Goal: Task Accomplishment & Management: Complete application form

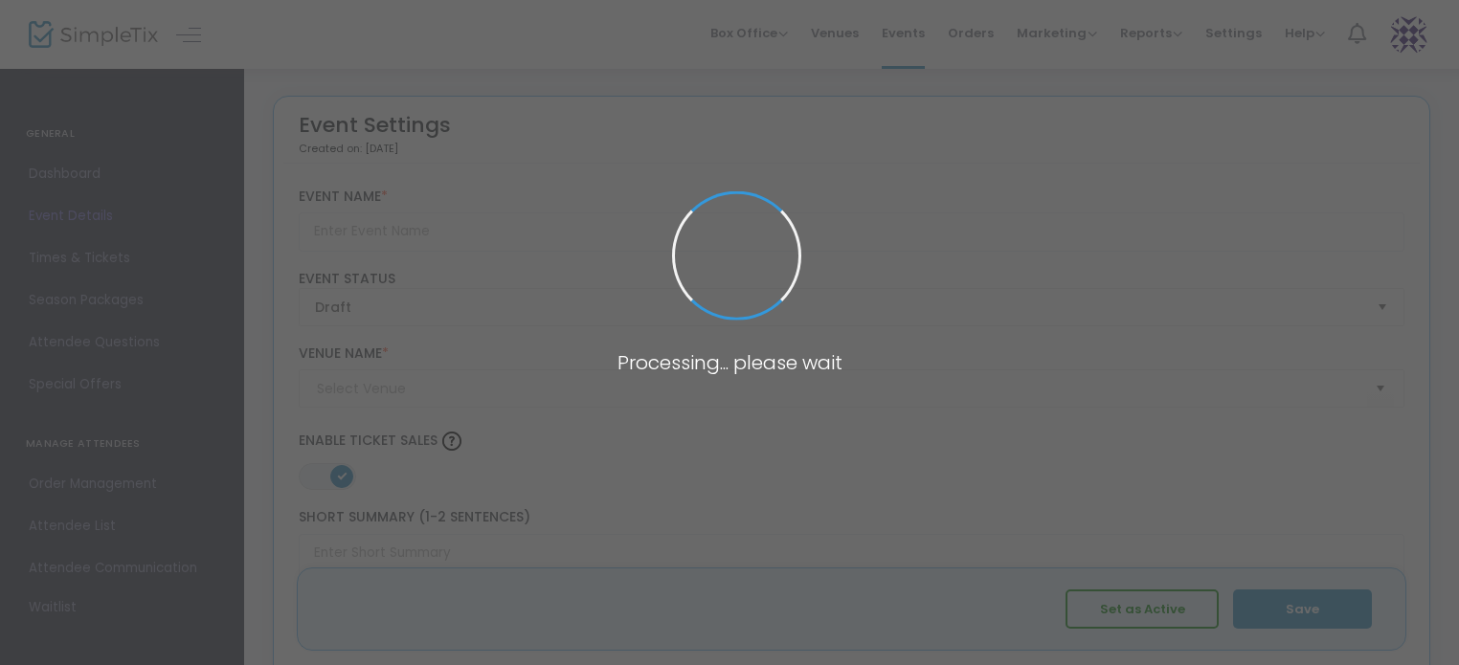
type input "Breakfast With Santa 2025"
type textarea "The Patriot Lounge Presents Breakfast With Santa.Join us for our 3rd Annual Hol…"
type input "Buy Tickets"
type input "The Patriot Lounge"
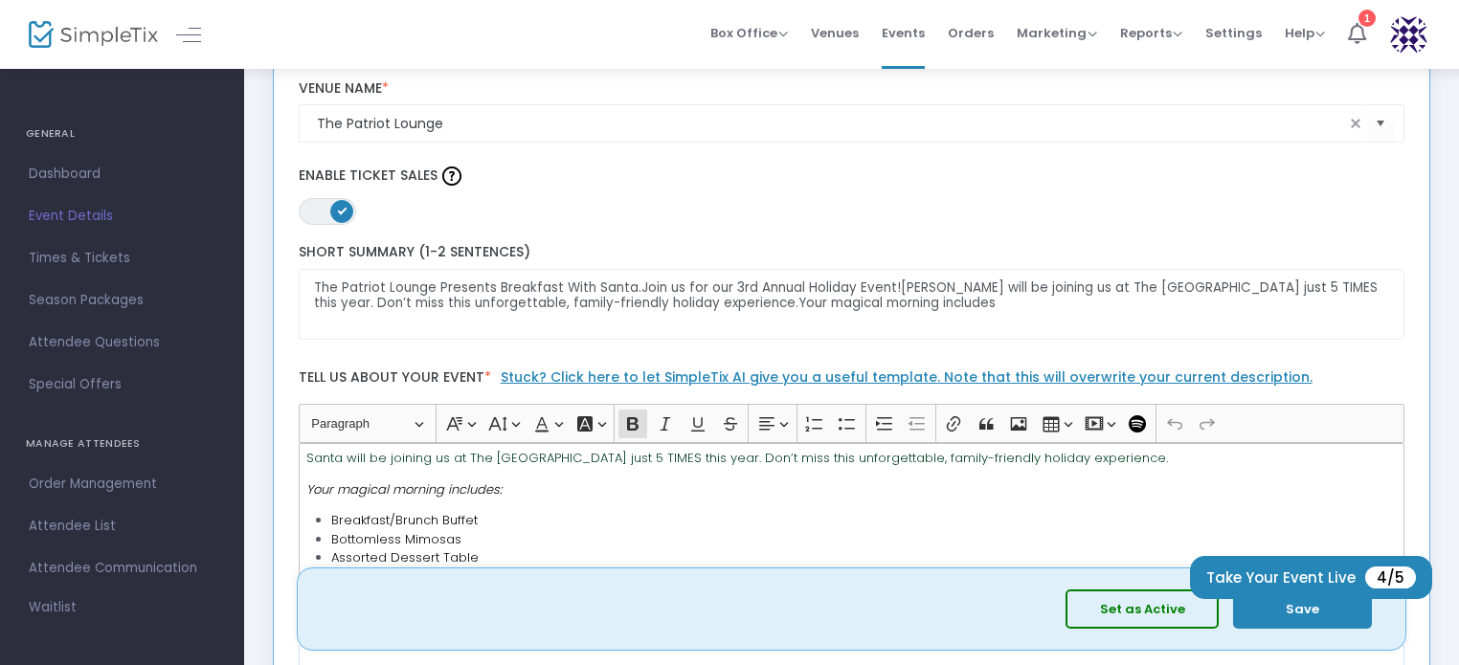
scroll to position [383, 0]
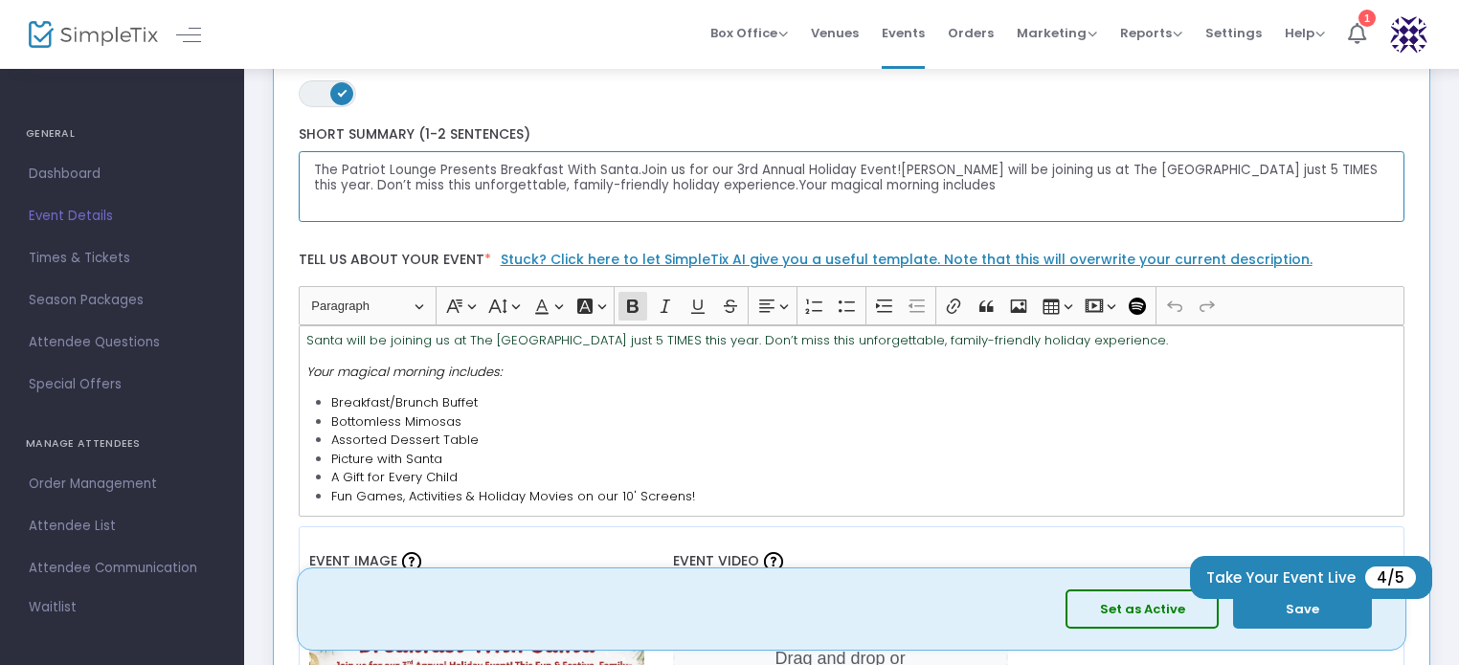
click at [627, 168] on textarea "The Patriot Lounge Presents Breakfast With Santa.Join us for our 3rd Annual Hol…" at bounding box center [852, 187] width 1107 height 72
click at [632, 171] on textarea "The Patriot Lounge Presents Breakfast With Santa.Join us for our 3rd Annual Hol…" at bounding box center [852, 187] width 1107 height 72
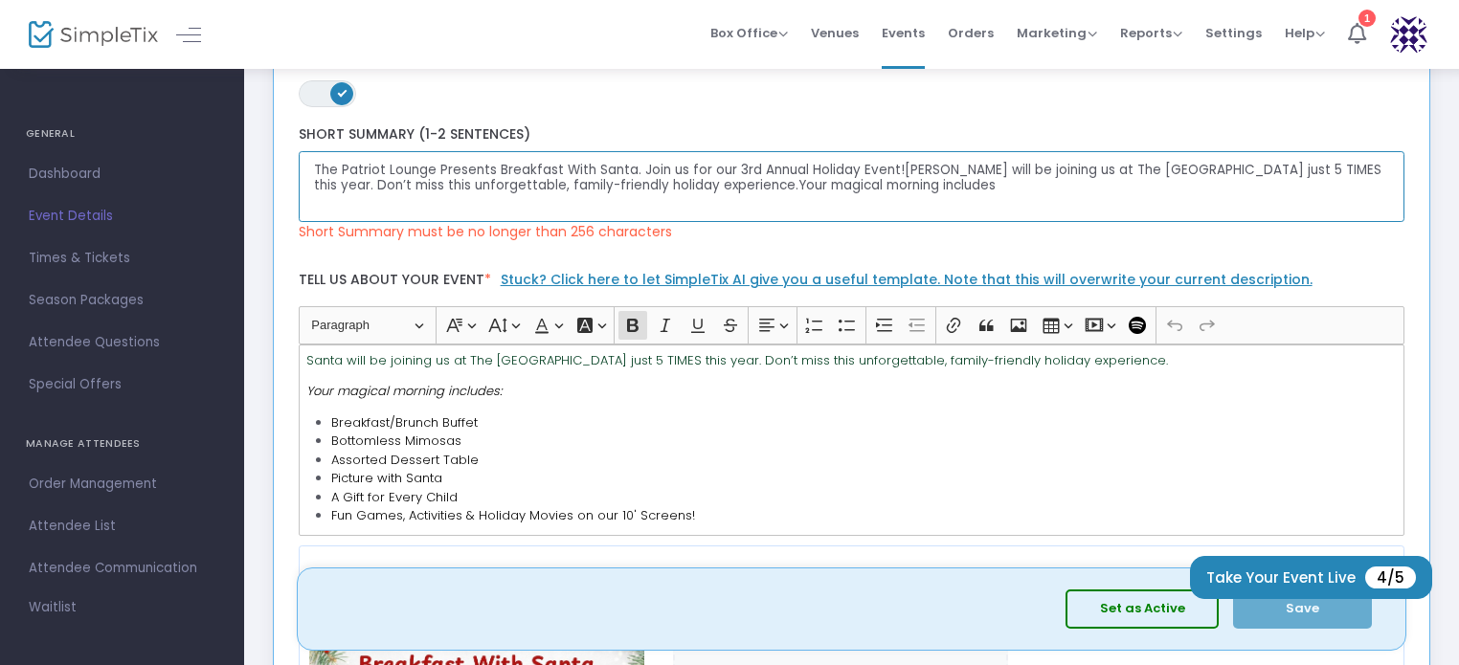
click at [894, 168] on textarea "The Patriot Lounge Presents Breakfast With Santa. Join us for our 3rd Annual Ho…" at bounding box center [852, 187] width 1107 height 72
click at [692, 185] on textarea "The Patriot Lounge Presents Breakfast With Santa. Join us for our 3rd Annual Ho…" at bounding box center [852, 187] width 1107 height 72
drag, startPoint x: 693, startPoint y: 183, endPoint x: 908, endPoint y: 197, distance: 215.0
click at [908, 197] on textarea "The Patriot Lounge Presents Breakfast With Santa. Join us for our 3rd Annual Ho…" at bounding box center [852, 187] width 1107 height 72
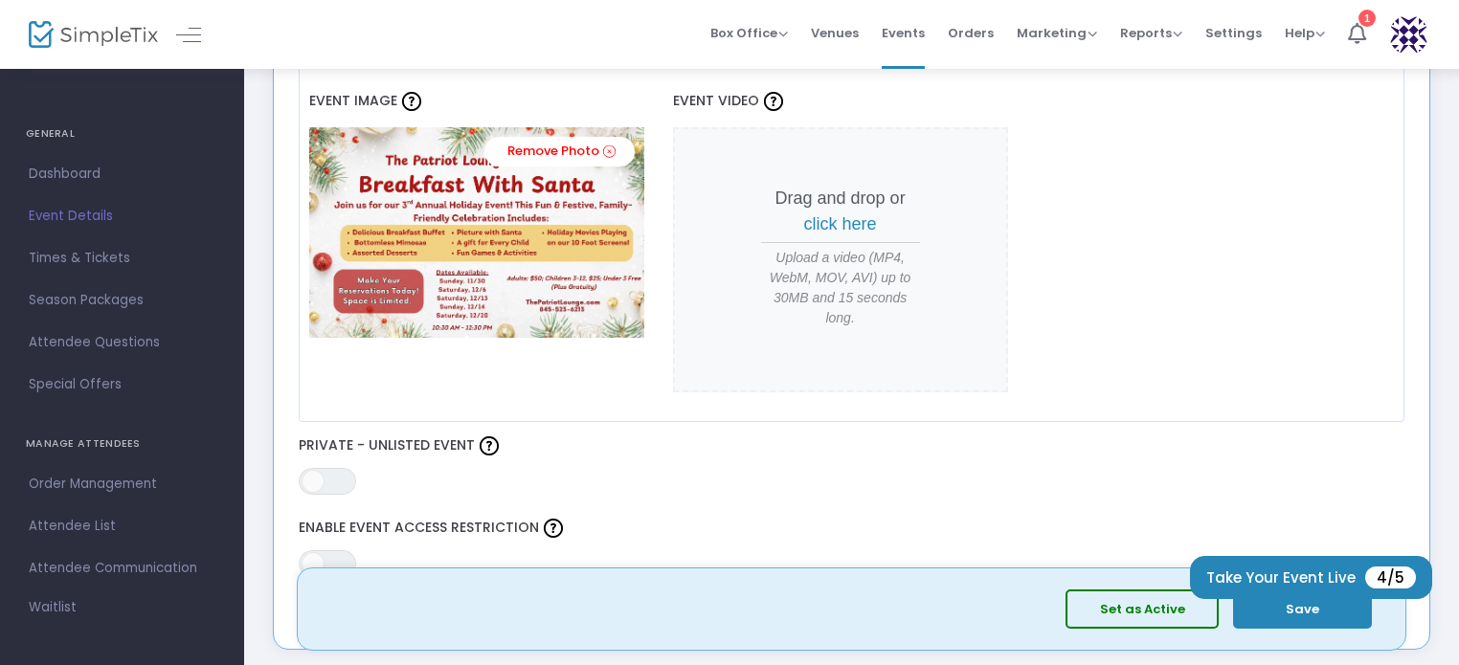
scroll to position [958, 0]
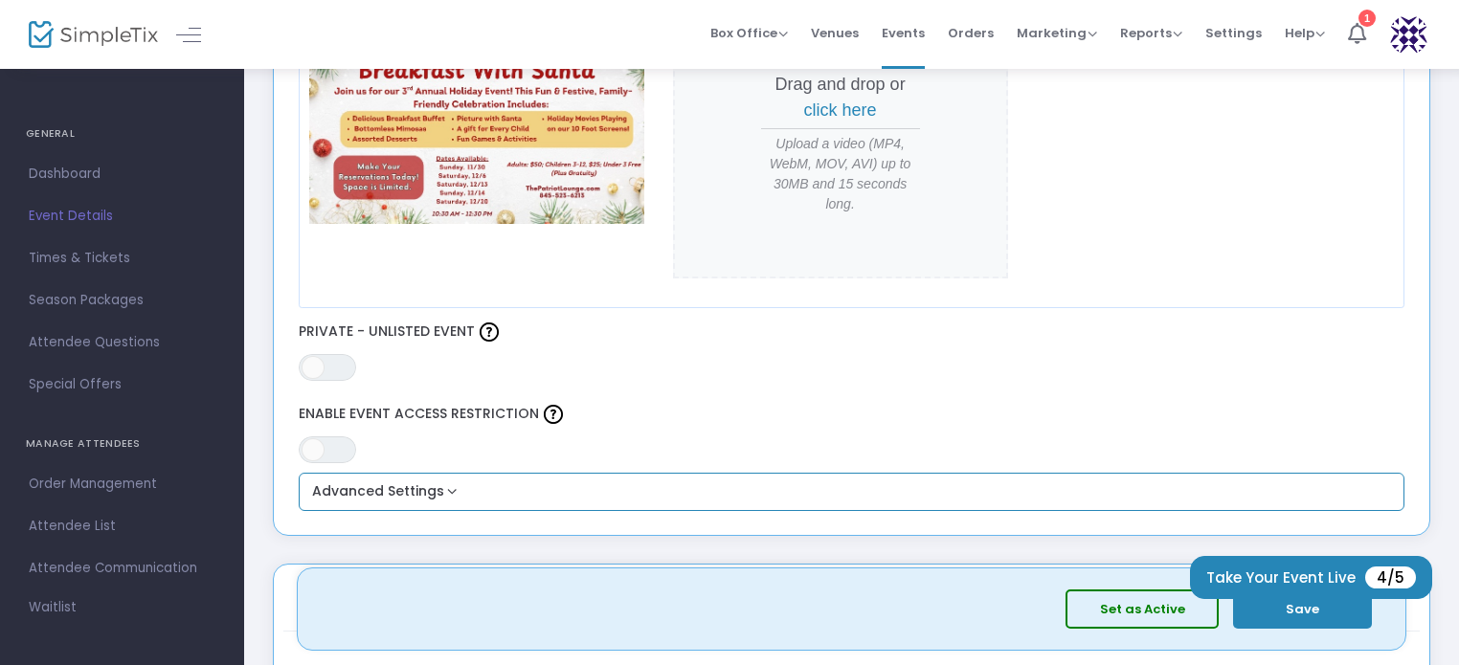
type textarea "The Patriot Lounge Presents Breakfast With Santa. Join us for our 3rd Annual Ho…"
click at [483, 490] on button "Advanced Settings" at bounding box center [852, 492] width 1092 height 23
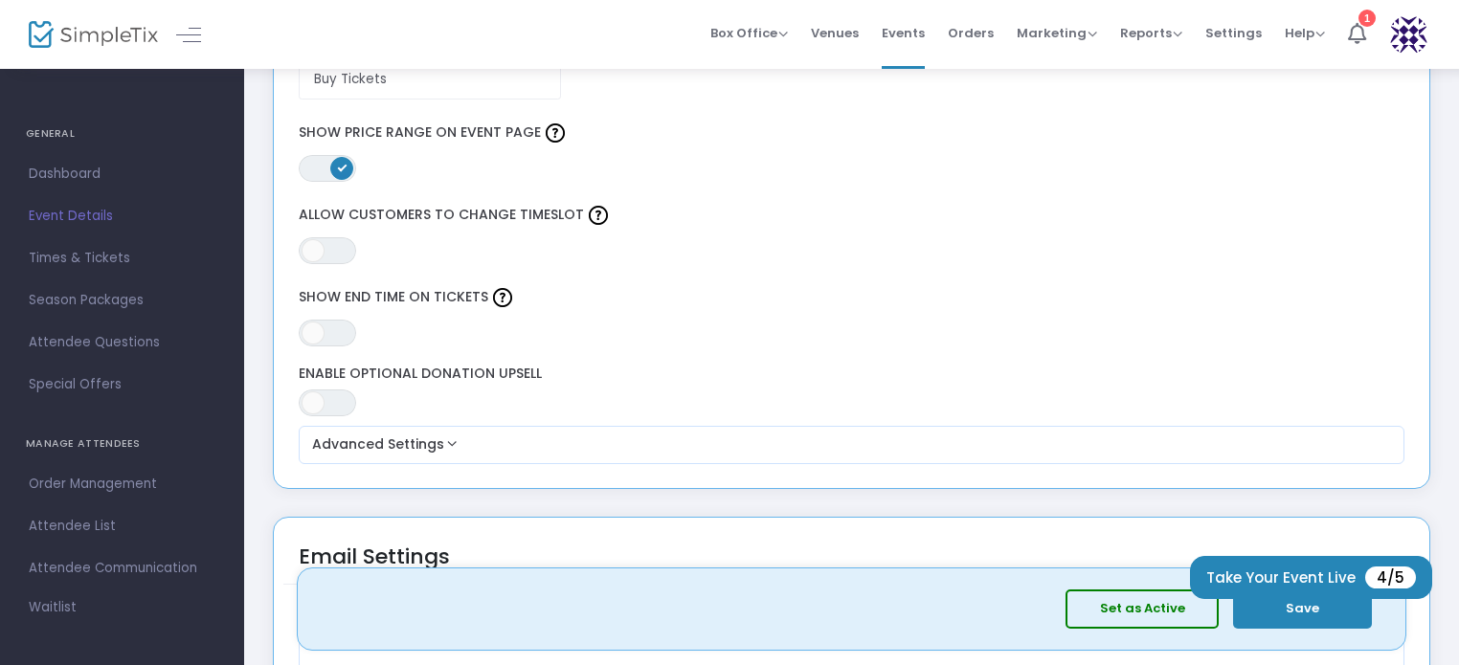
scroll to position [1915, 0]
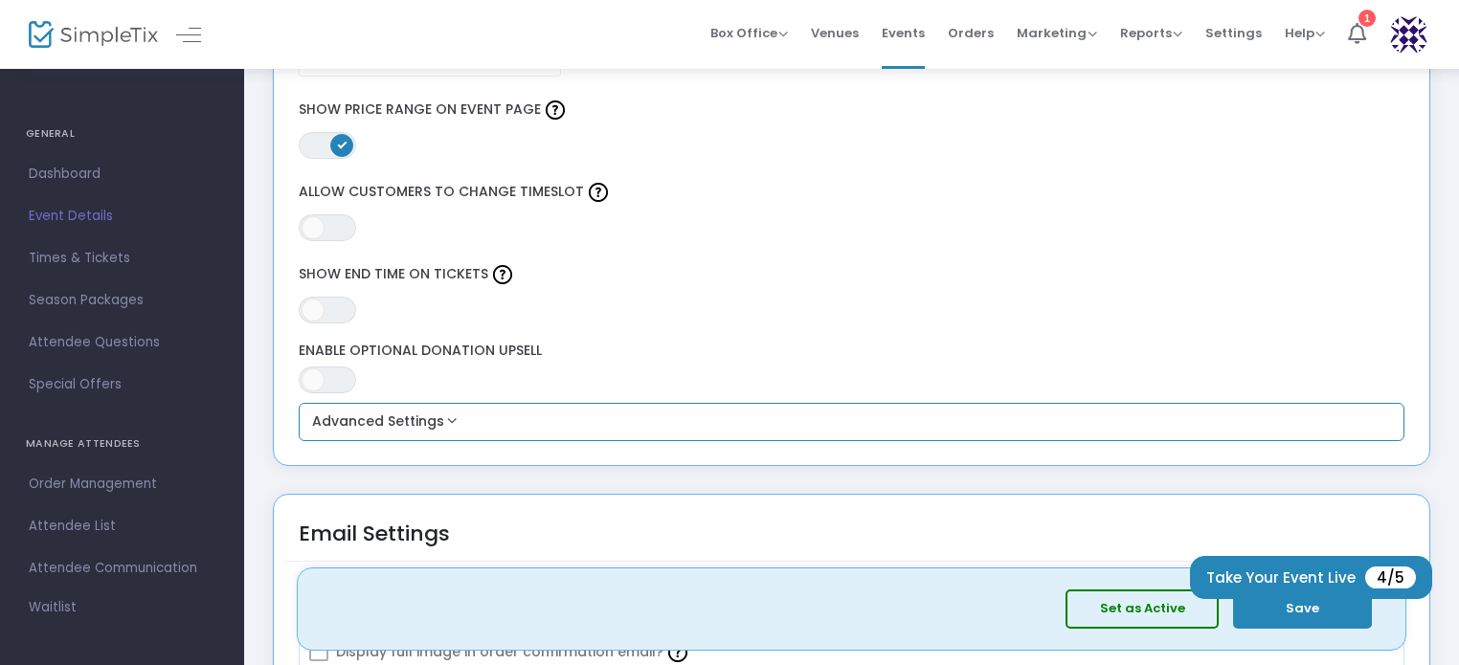
click at [444, 417] on button "Advanced Settings" at bounding box center [852, 422] width 1092 height 23
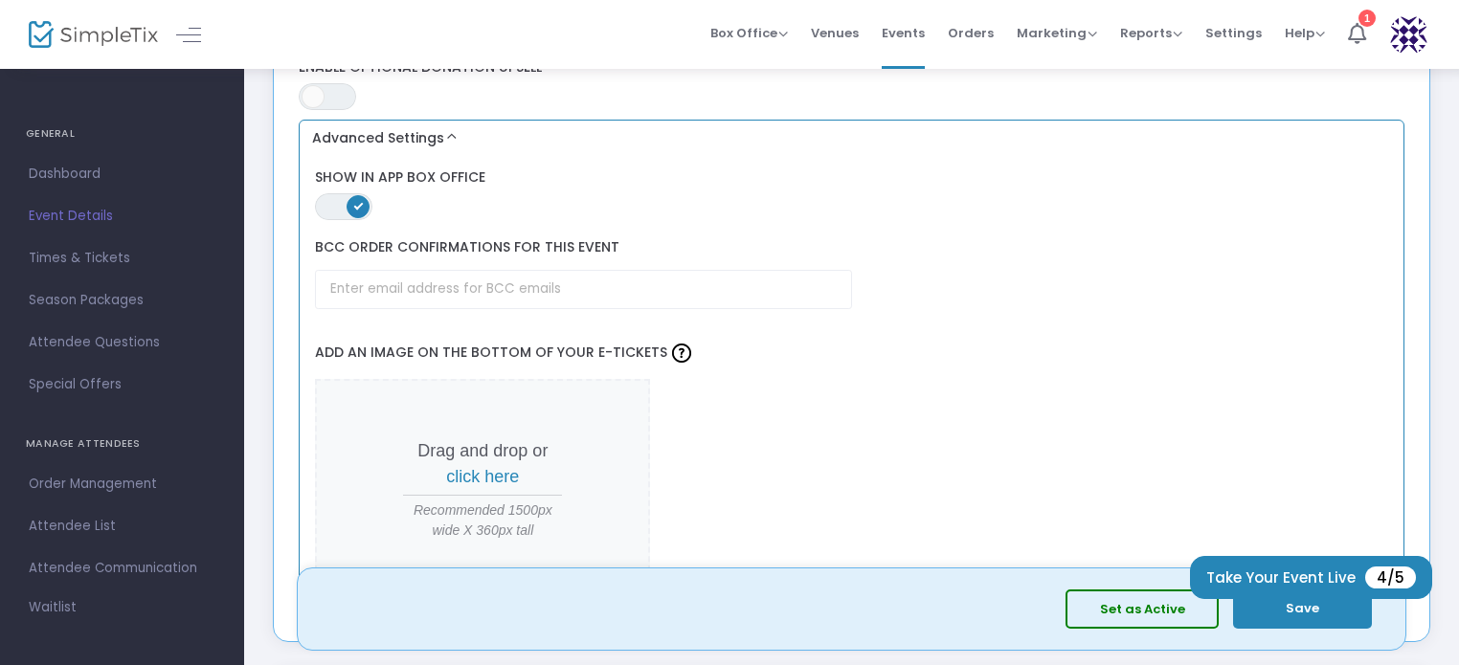
scroll to position [2202, 0]
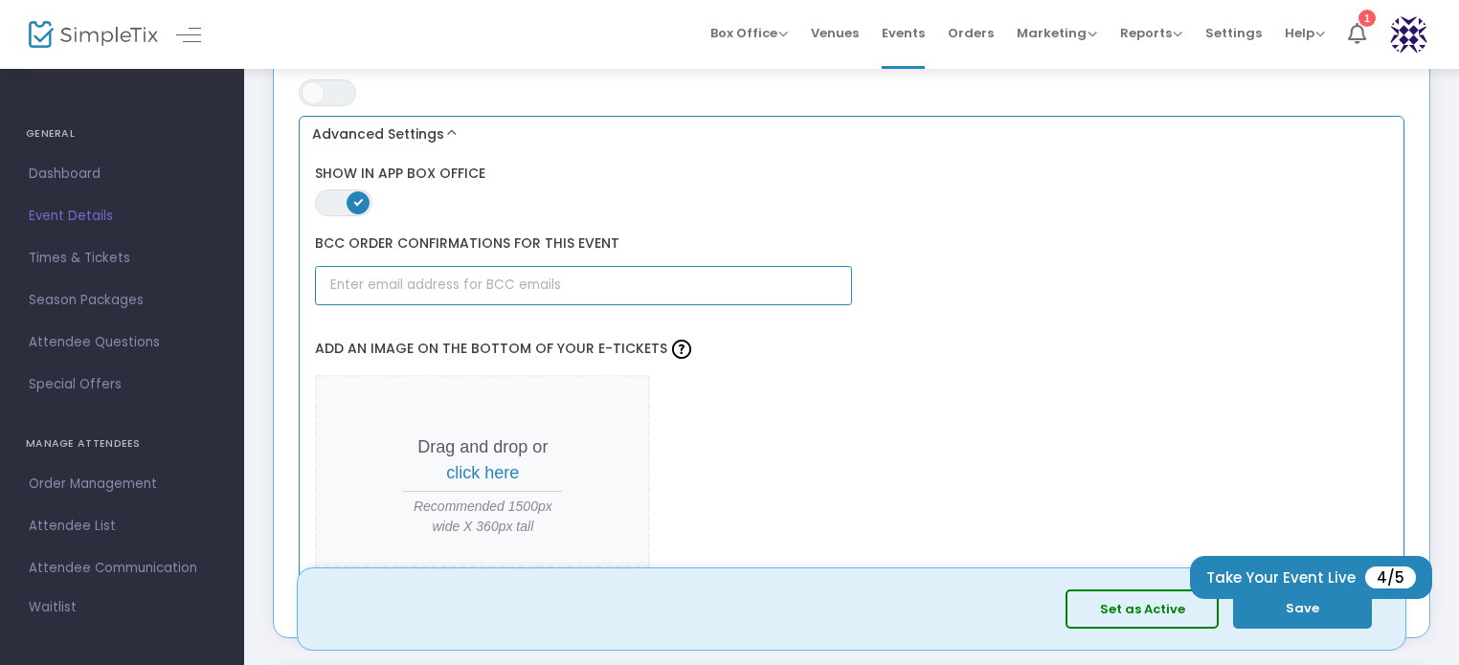
click at [390, 282] on input "text" at bounding box center [583, 285] width 536 height 39
type input "[EMAIL_ADDRESS][DOMAIN_NAME]"
click at [479, 467] on span "click here" at bounding box center [482, 472] width 73 height 19
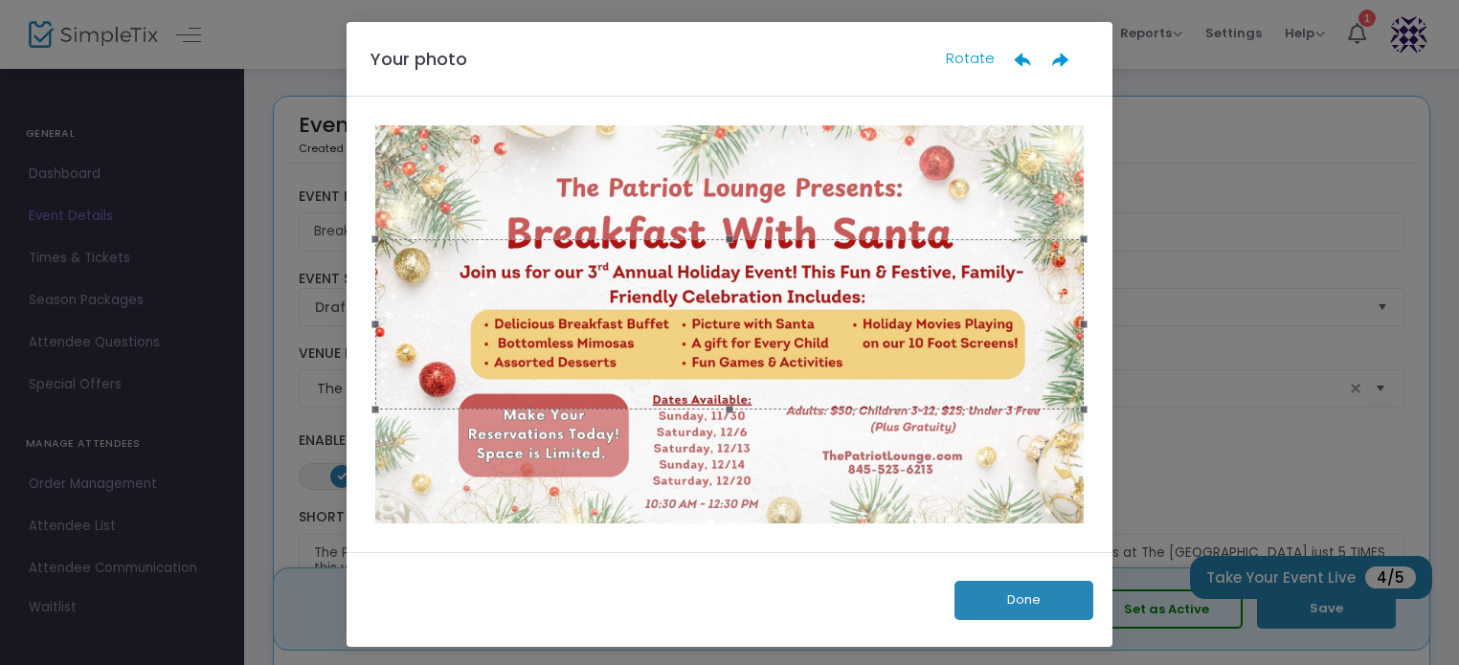
scroll to position [0, 0]
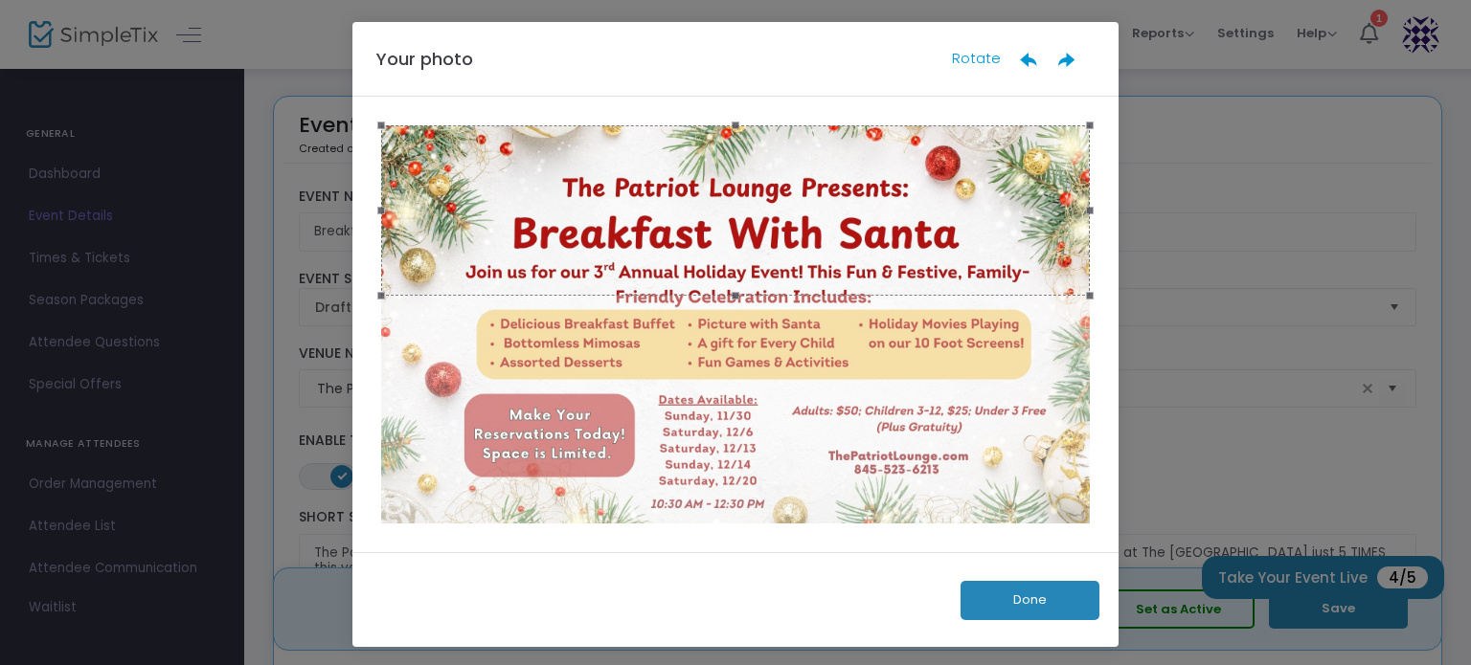
drag, startPoint x: 701, startPoint y: 368, endPoint x: 720, endPoint y: 241, distance: 127.8
click at [720, 241] on div at bounding box center [735, 210] width 709 height 170
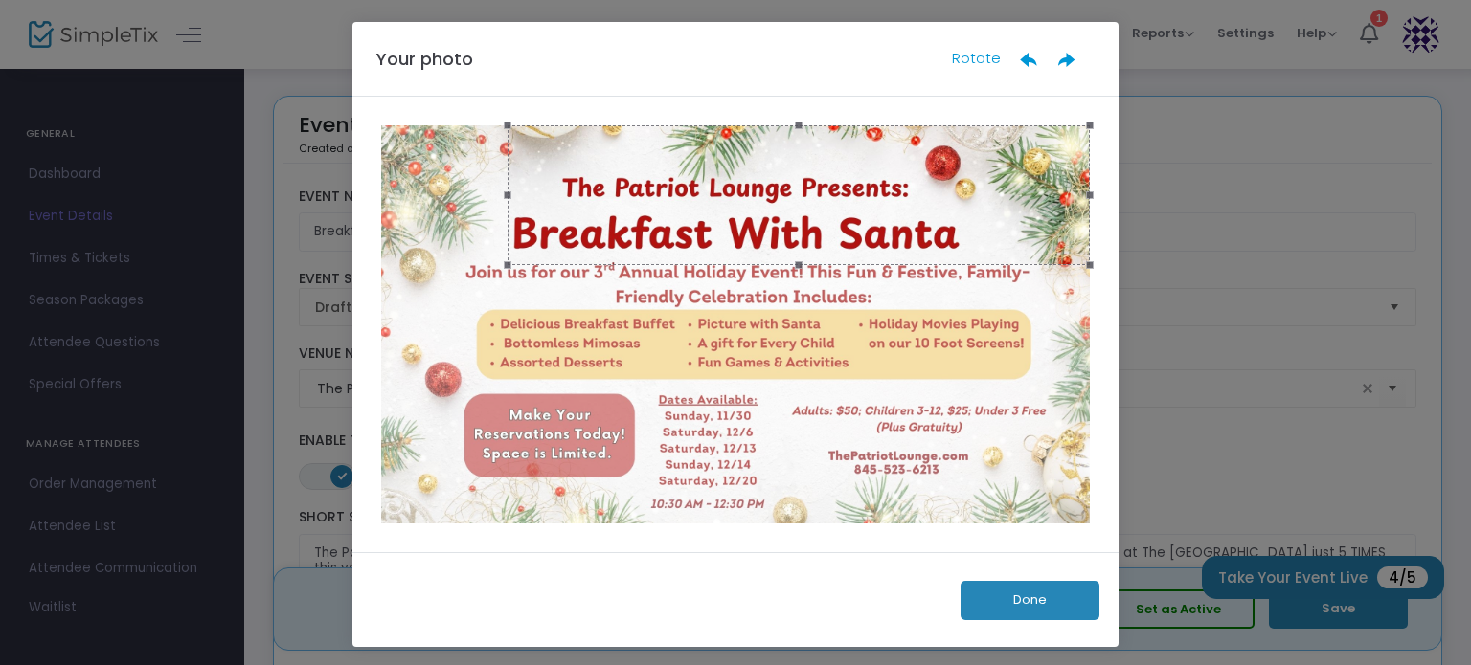
drag, startPoint x: 375, startPoint y: 290, endPoint x: 502, endPoint y: 216, distance: 146.3
click at [507, 216] on div at bounding box center [798, 195] width 582 height 140
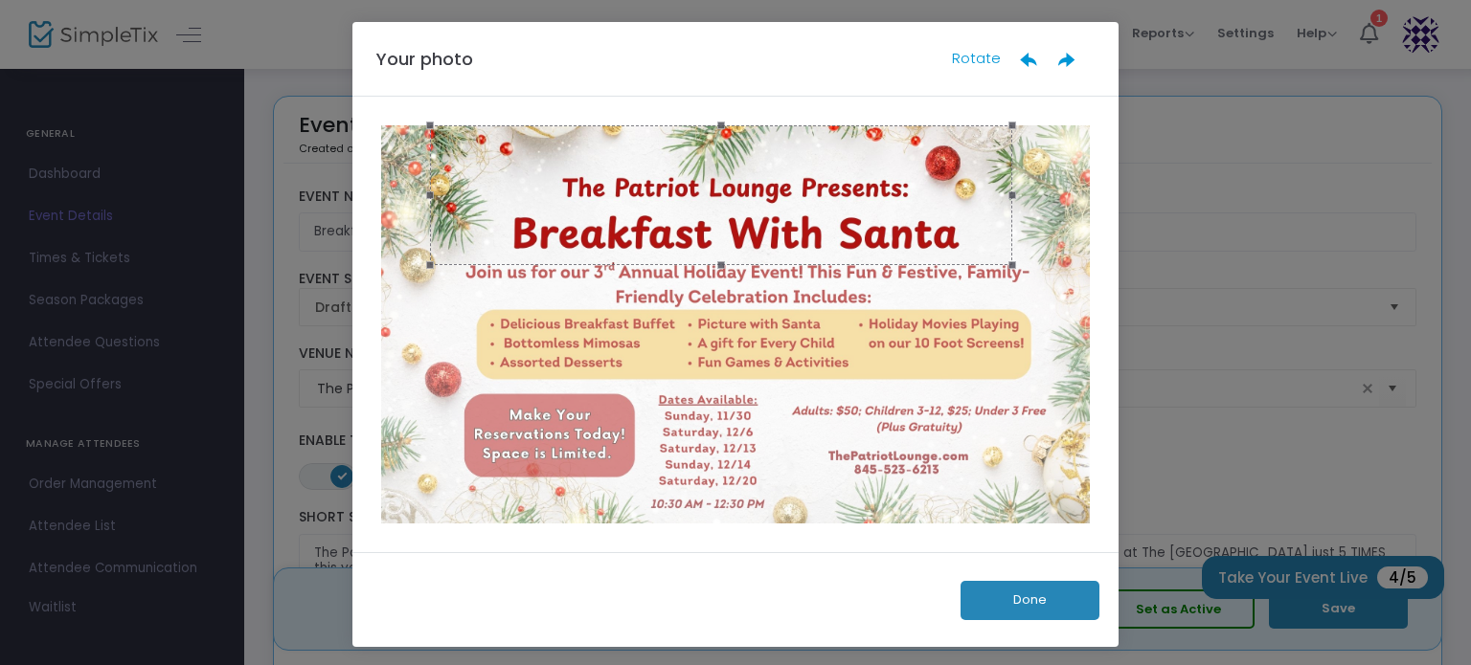
drag, startPoint x: 726, startPoint y: 198, endPoint x: 648, endPoint y: 191, distance: 77.9
click at [648, 191] on div at bounding box center [721, 195] width 582 height 140
drag, startPoint x: 1003, startPoint y: 267, endPoint x: 992, endPoint y: 257, distance: 14.9
click at [992, 257] on span at bounding box center [1001, 262] width 23 height 23
drag, startPoint x: 718, startPoint y: 218, endPoint x: 730, endPoint y: 216, distance: 11.6
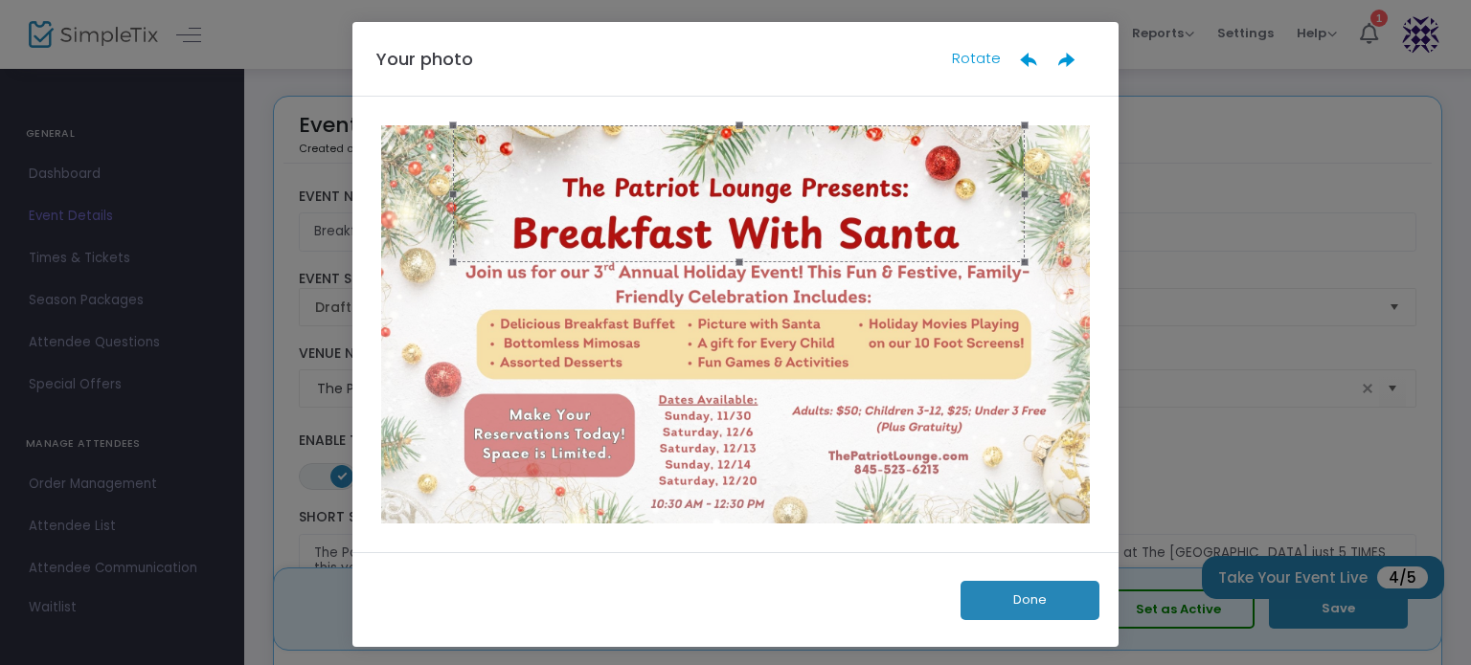
click at [730, 216] on div at bounding box center [739, 193] width 572 height 137
click at [1031, 596] on button "Done" at bounding box center [1029, 600] width 139 height 39
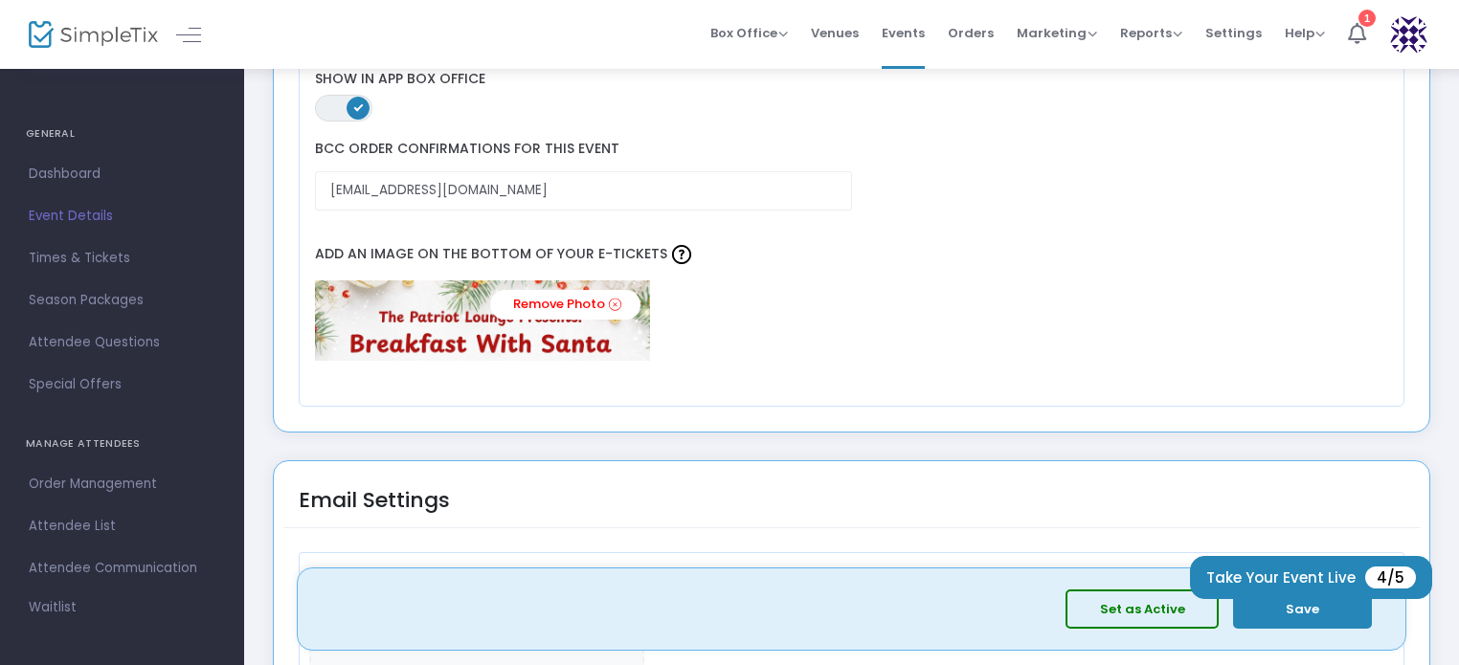
scroll to position [2298, 0]
click at [781, 313] on div "Remove Photo" at bounding box center [851, 320] width 1072 height 80
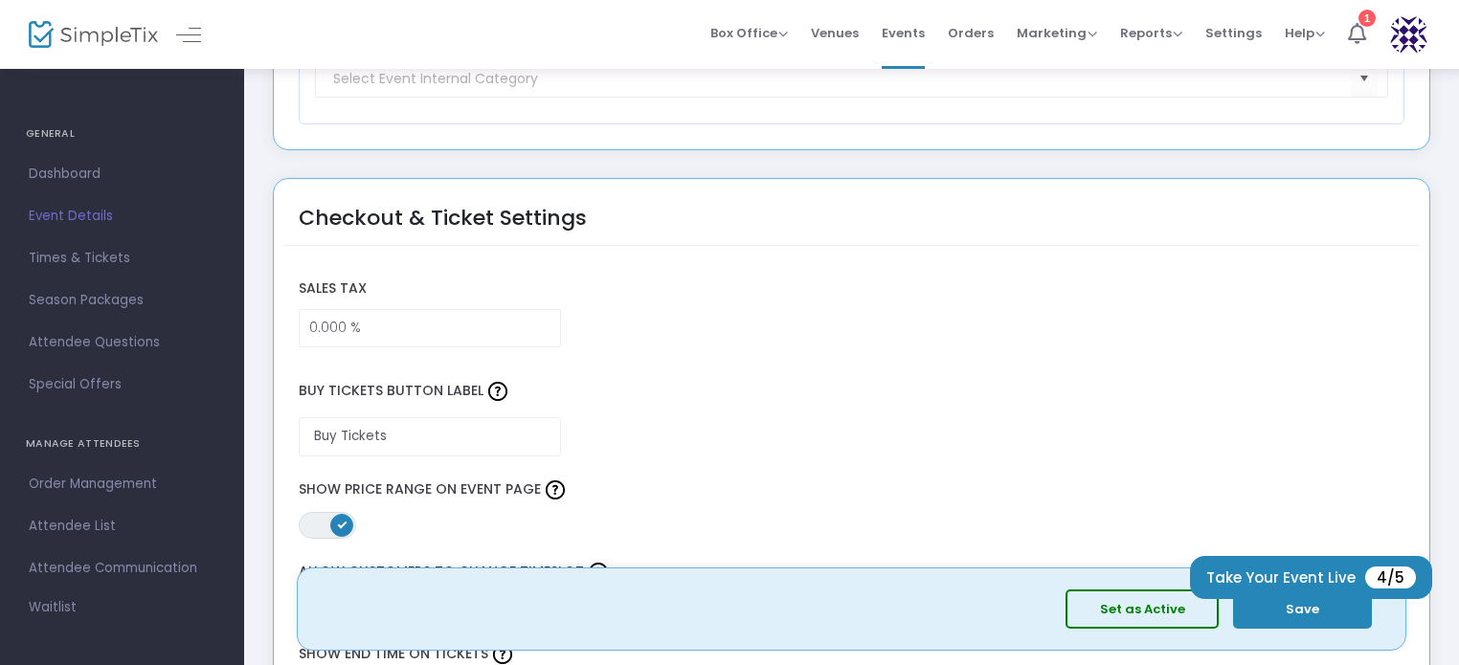
scroll to position [1532, 0]
click at [306, 340] on input "0" at bounding box center [430, 331] width 260 height 36
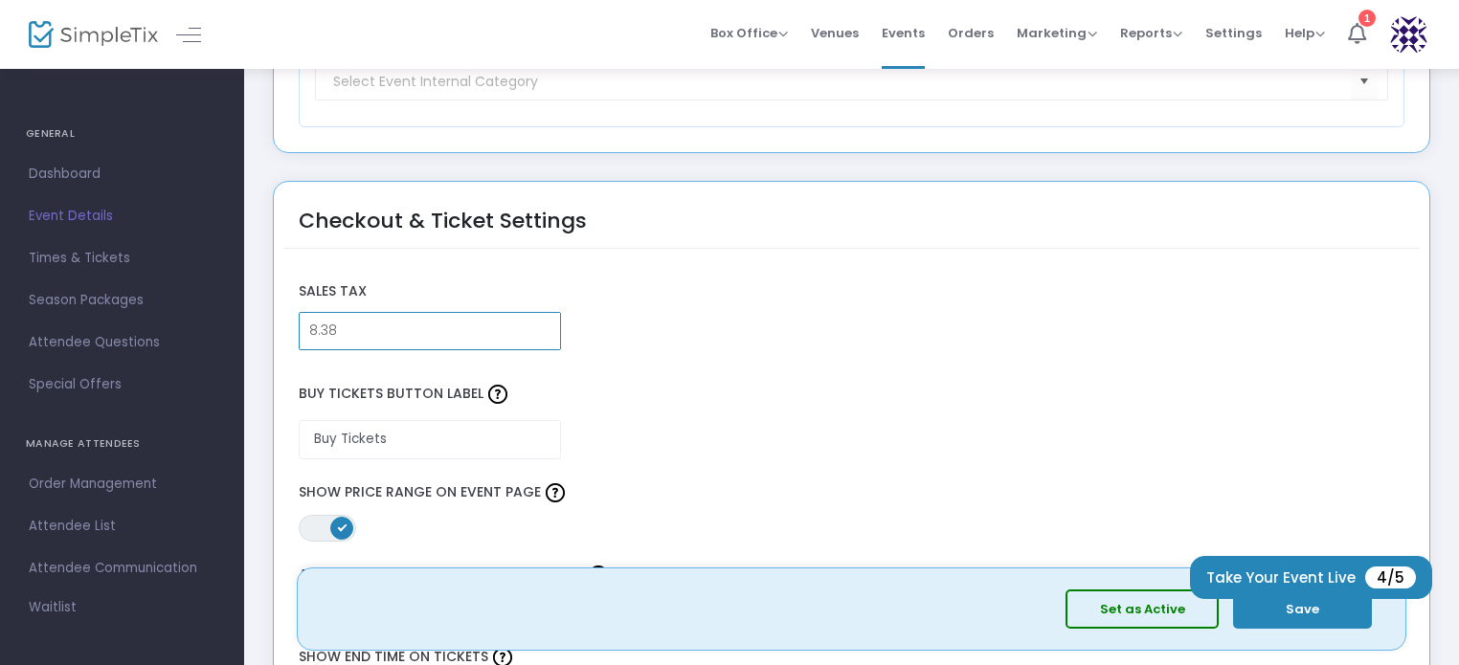
type input "8.380 %"
click at [640, 313] on div "Sales Tax 8.380 %" at bounding box center [851, 311] width 1125 height 97
